Goal: Transaction & Acquisition: Purchase product/service

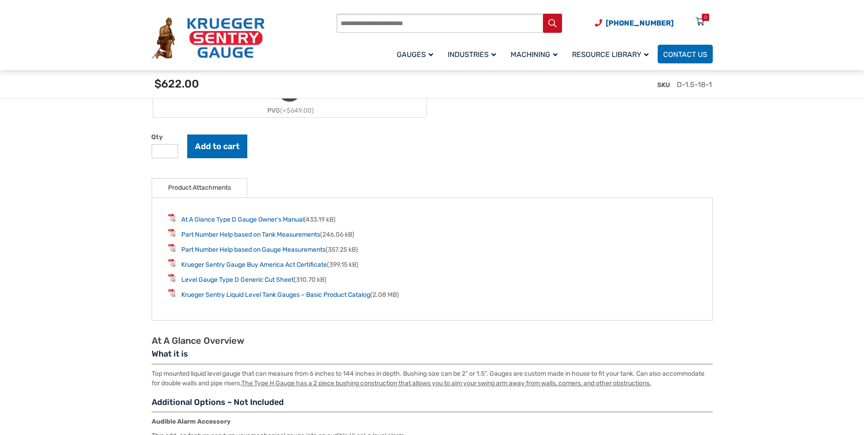
scroll to position [1139, 0]
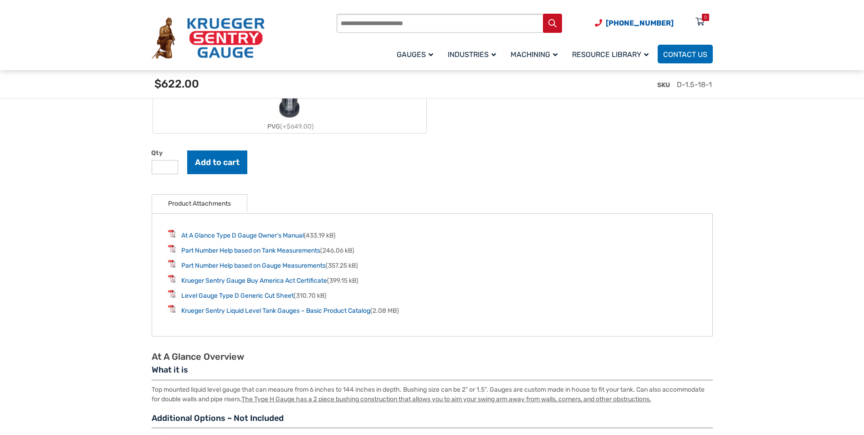
click at [165, 167] on input "**" at bounding box center [165, 167] width 26 height 14
click at [170, 171] on input "*" at bounding box center [165, 167] width 26 height 14
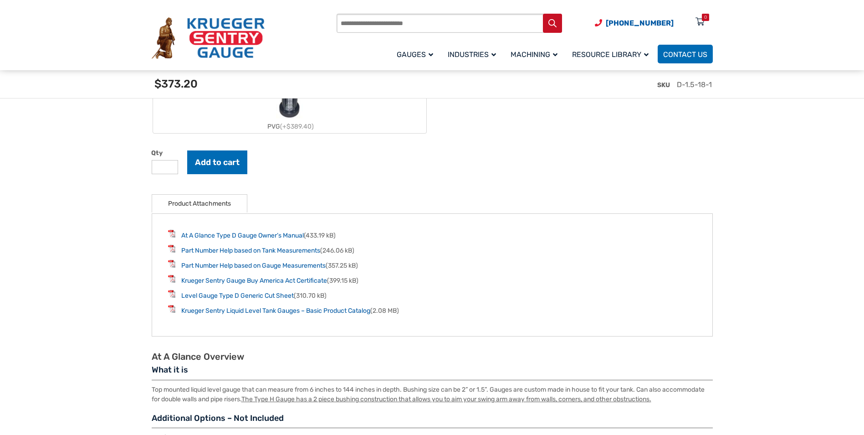
type input "*"
click at [170, 171] on input "*" at bounding box center [165, 167] width 26 height 14
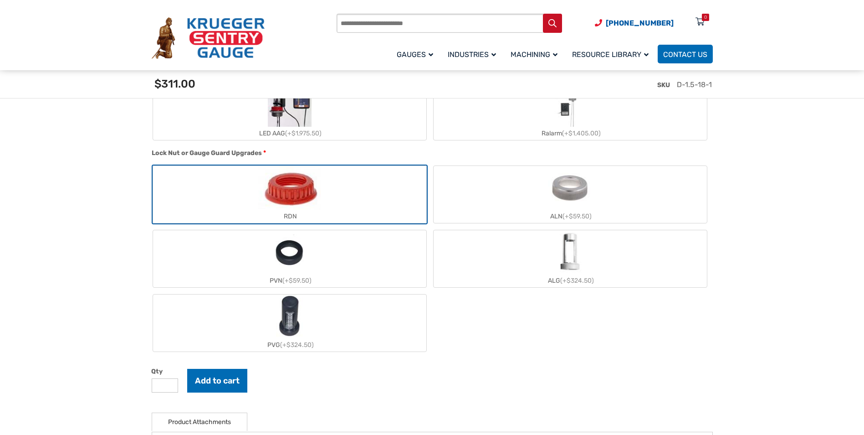
scroll to position [1093, 0]
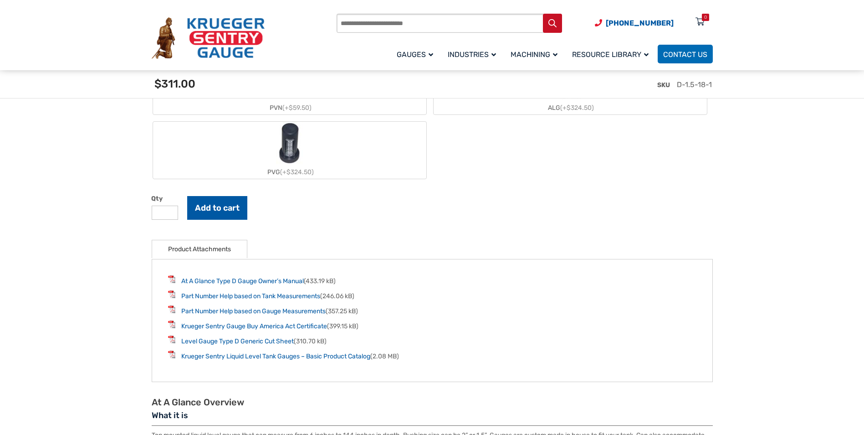
click at [230, 214] on button "Add to cart" at bounding box center [217, 208] width 60 height 24
click at [701, 20] on icon at bounding box center [700, 22] width 9 height 15
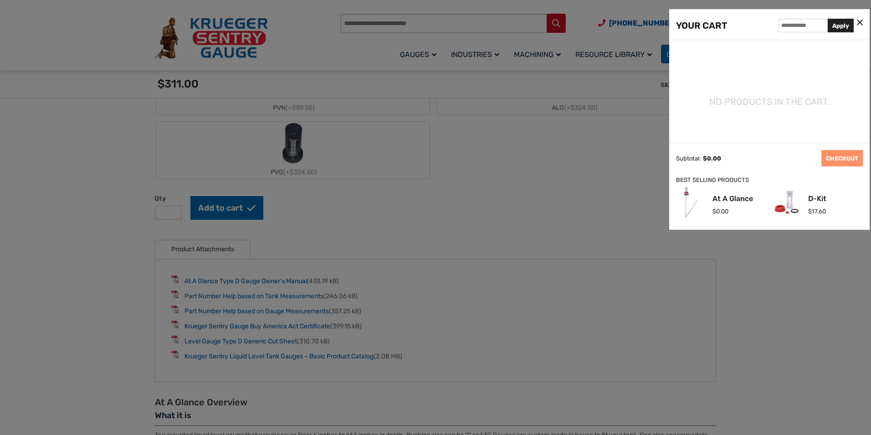
click at [861, 24] on icon at bounding box center [860, 23] width 6 height 10
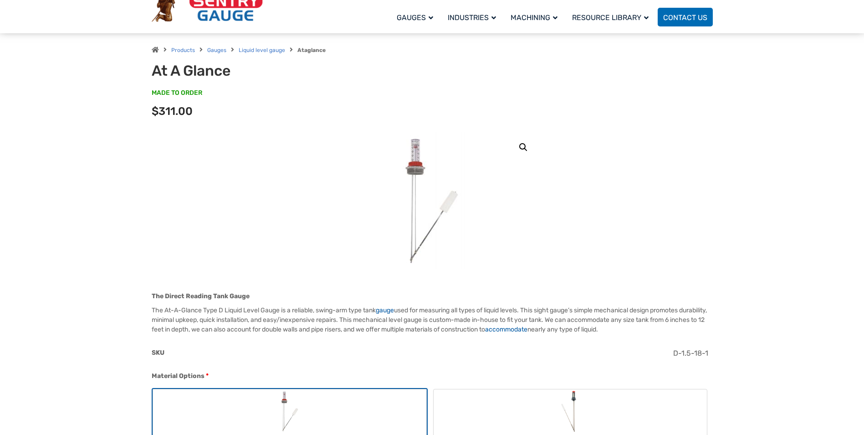
scroll to position [0, 0]
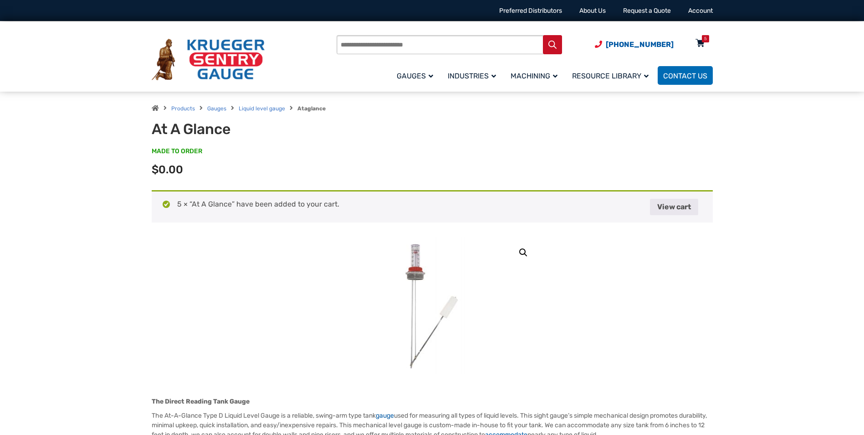
click at [701, 40] on icon at bounding box center [700, 43] width 9 height 15
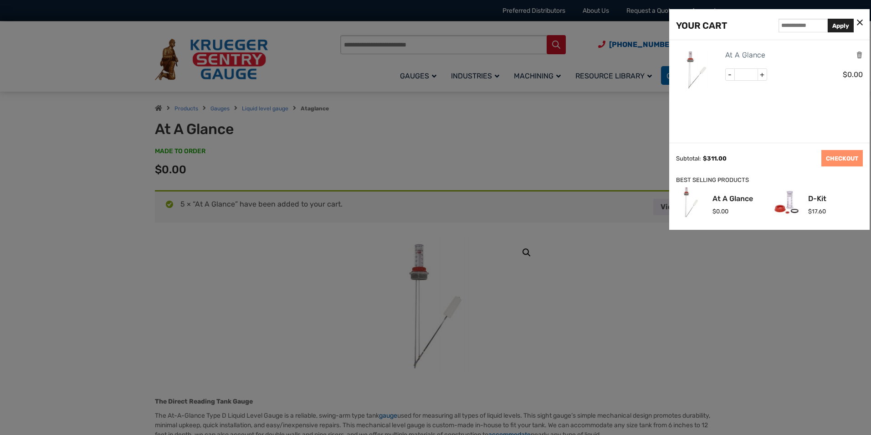
click at [860, 23] on icon at bounding box center [860, 23] width 6 height 10
